Goal: Information Seeking & Learning: Learn about a topic

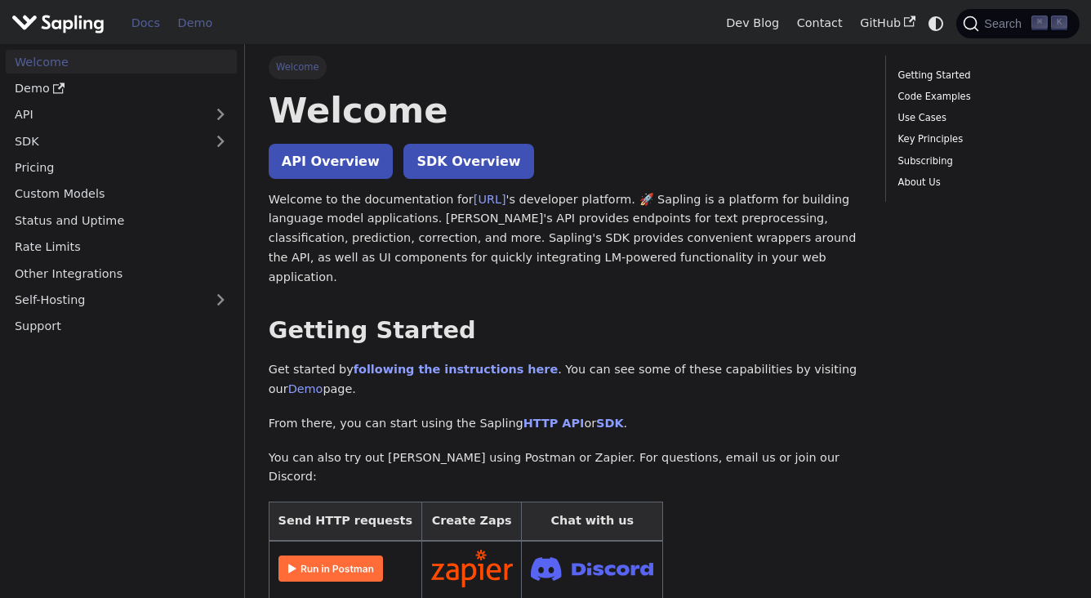
click at [207, 23] on link "Demo" at bounding box center [195, 23] width 52 height 25
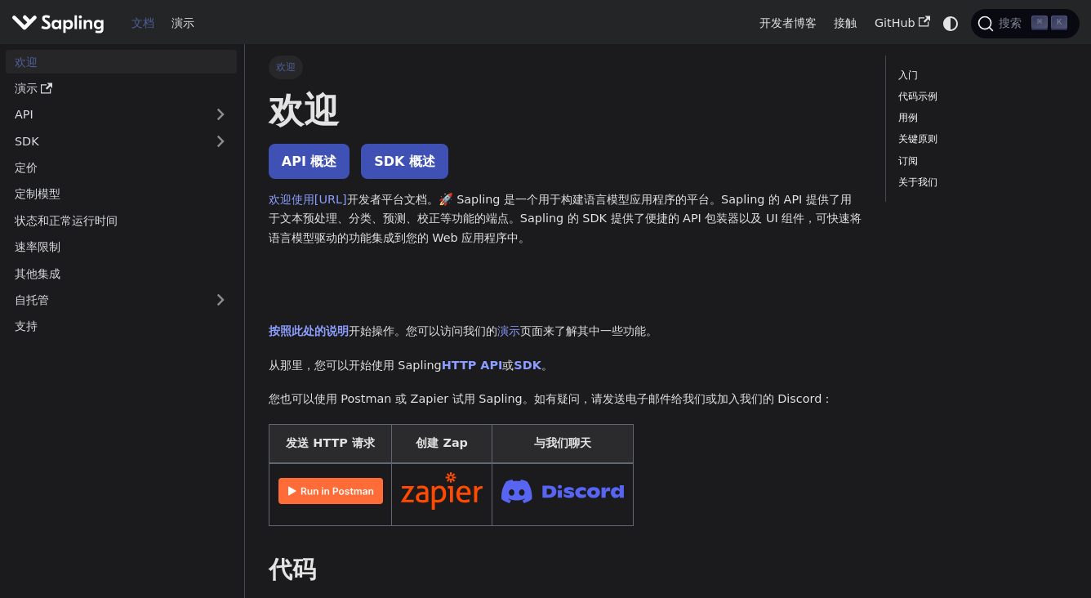
click at [997, 26] on span "搜索" at bounding box center [1013, 24] width 38 height 16
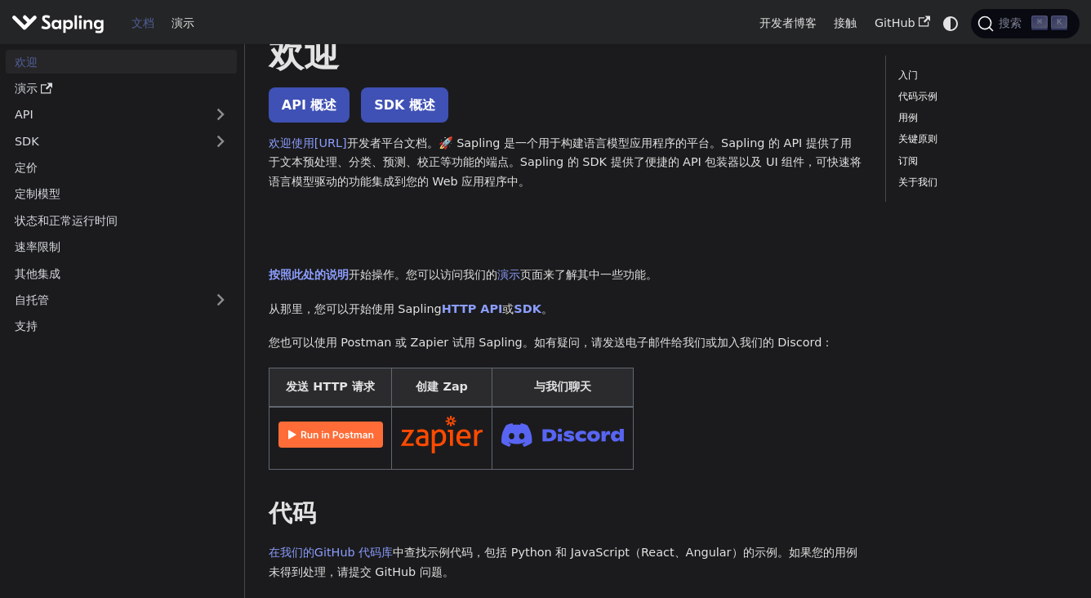
scroll to position [83, 0]
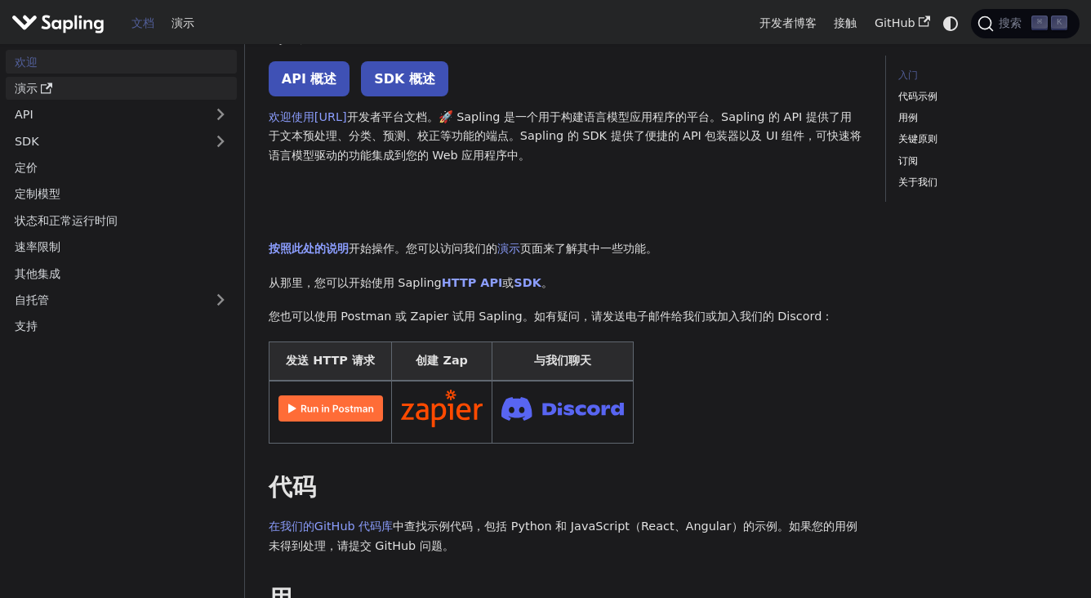
click at [132, 87] on link "演示" at bounding box center [121, 89] width 231 height 24
click at [184, 25] on font "演示" at bounding box center [183, 22] width 23 height 13
